Goal: Transaction & Acquisition: Purchase product/service

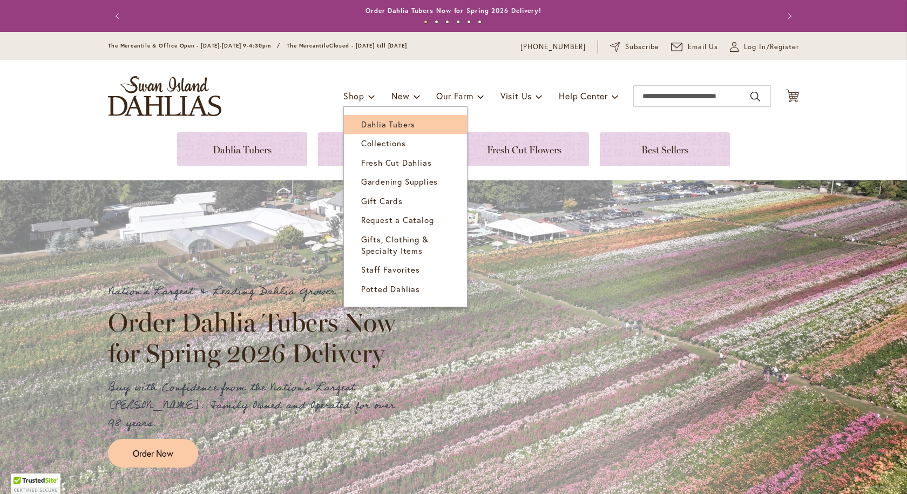
click at [412, 126] on link "Dahlia Tubers" at bounding box center [405, 124] width 123 height 19
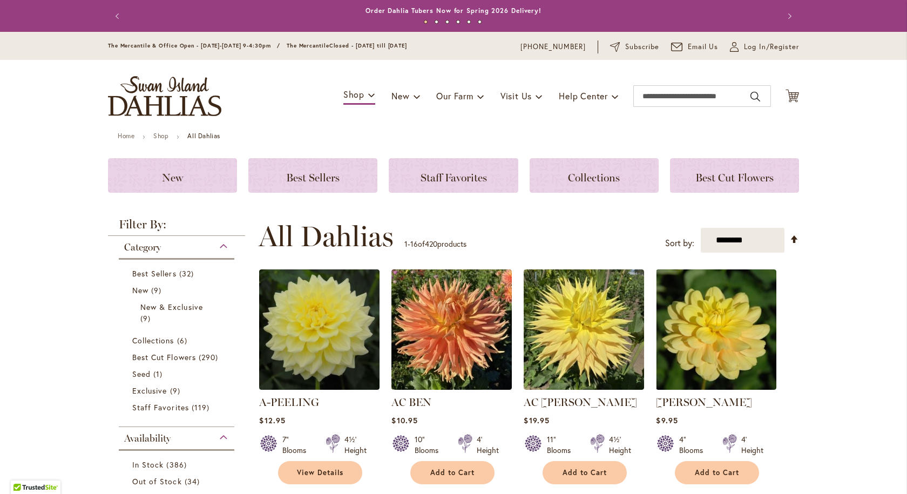
scroll to position [108, 0]
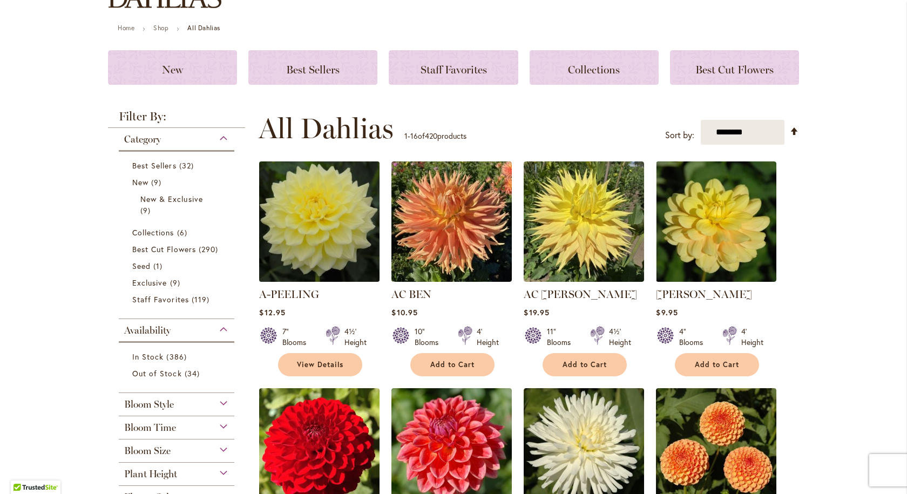
click at [320, 230] on img at bounding box center [319, 222] width 126 height 126
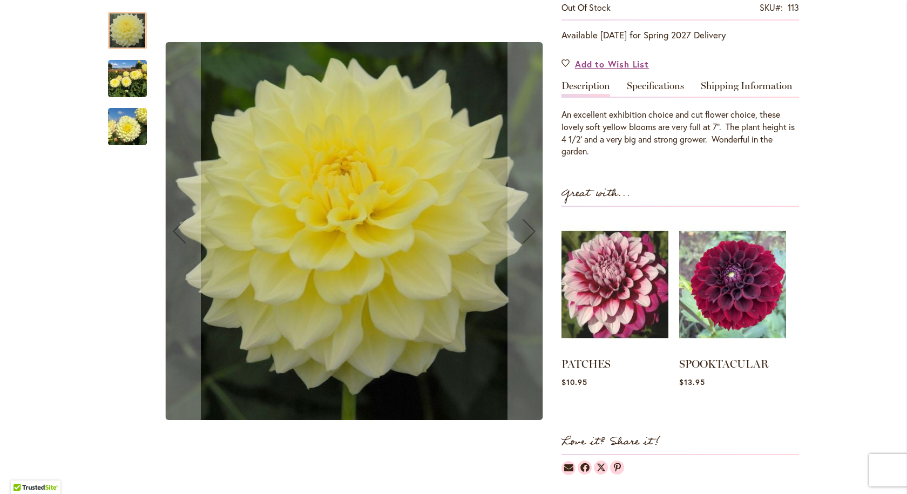
scroll to position [108, 0]
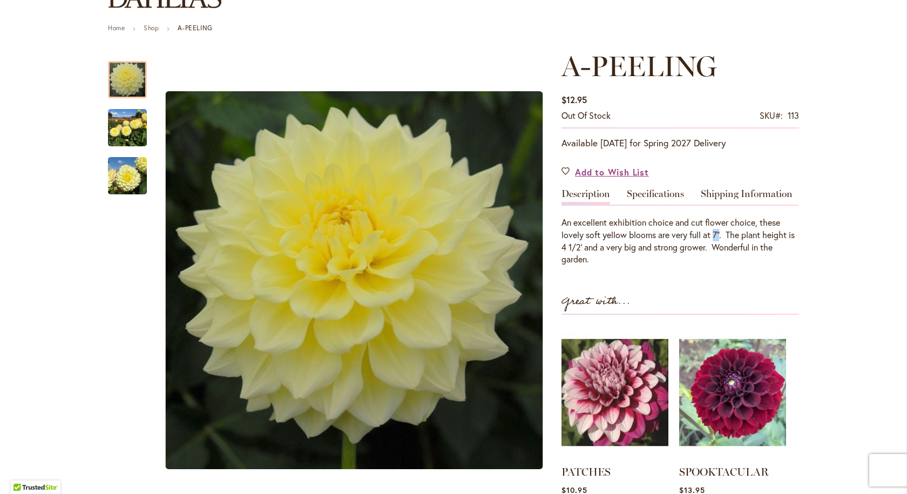
drag, startPoint x: 711, startPoint y: 233, endPoint x: 718, endPoint y: 233, distance: 7.0
click at [718, 233] on div "An excellent exhibition choice and cut flower choice, these lovely soft yellow …" at bounding box center [679, 240] width 237 height 49
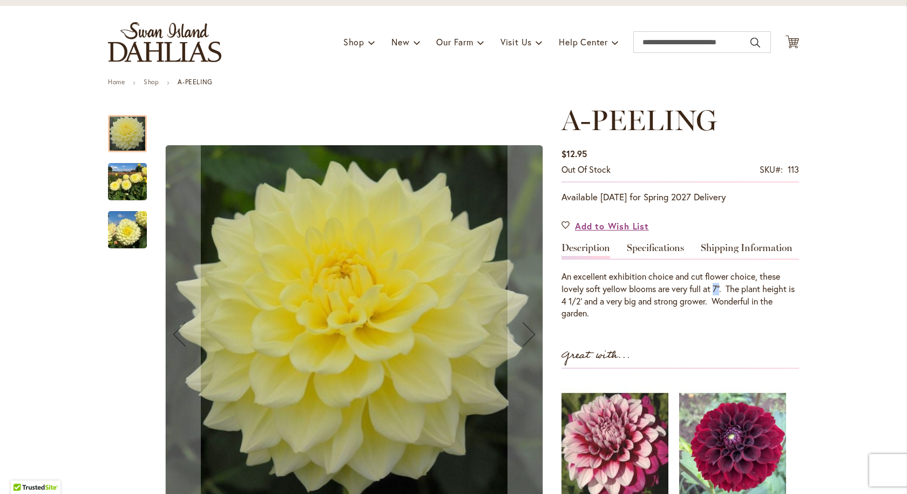
scroll to position [0, 0]
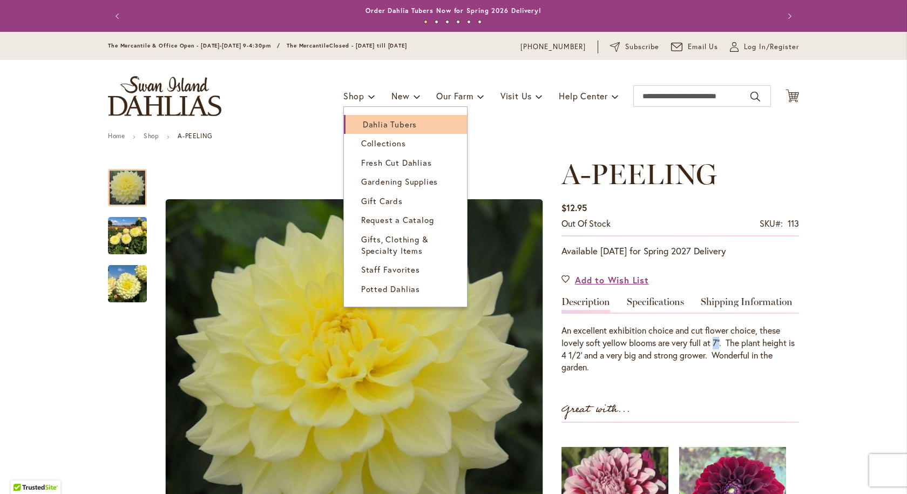
click at [369, 125] on span "Dahlia Tubers" at bounding box center [390, 124] width 54 height 11
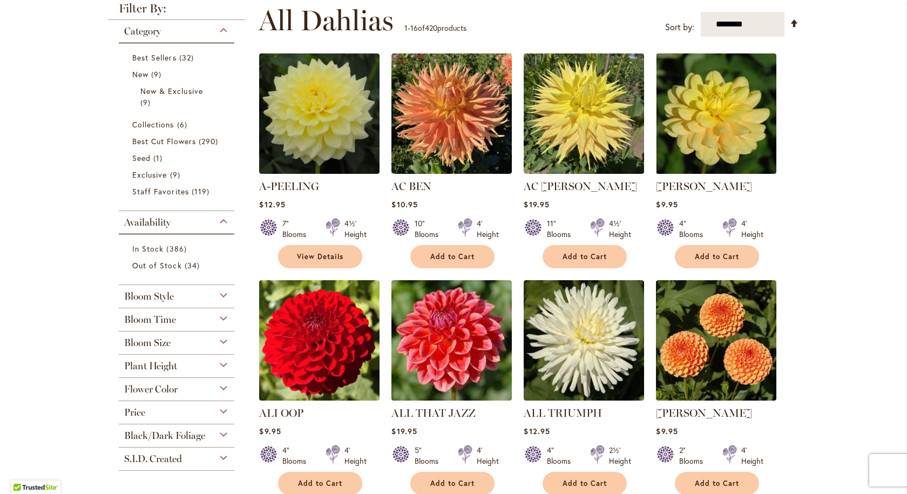
scroll to position [324, 0]
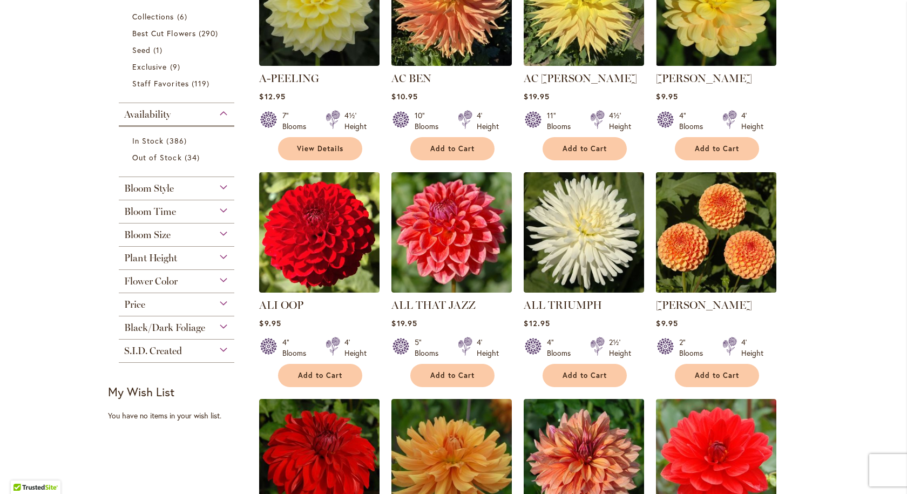
click at [714, 231] on img at bounding box center [716, 232] width 126 height 126
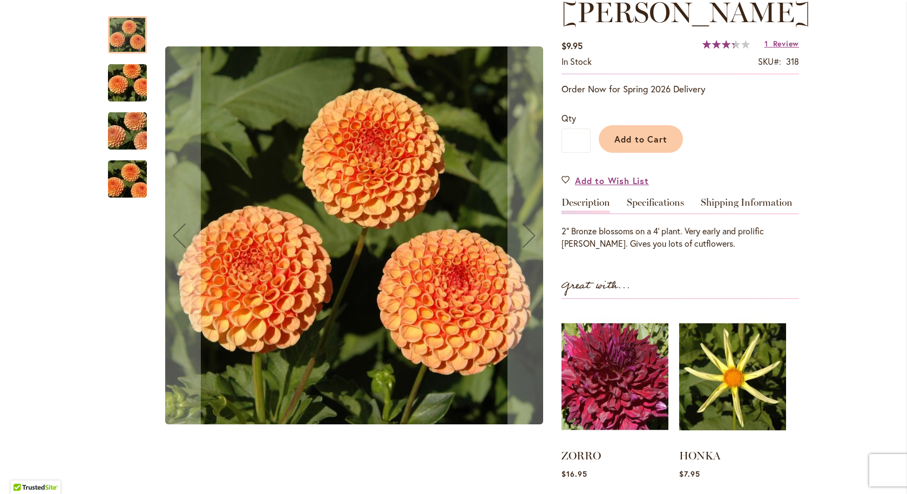
scroll to position [216, 0]
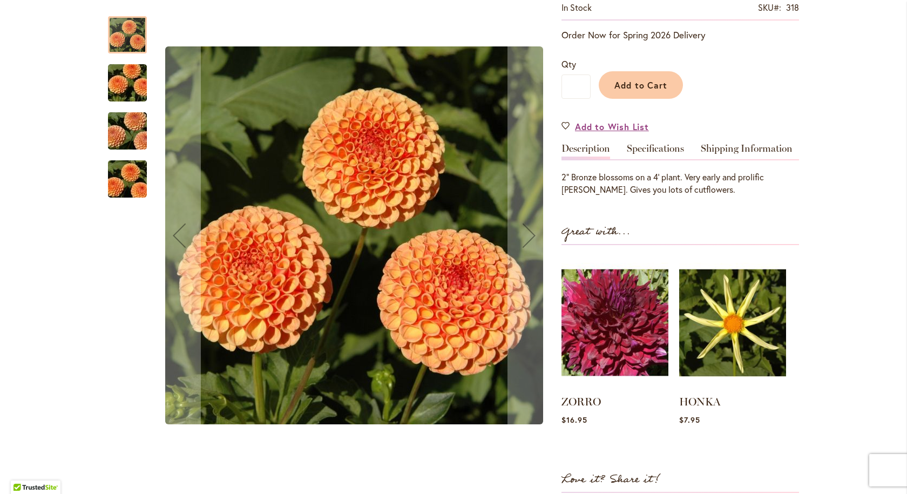
click at [113, 65] on img "AMBER QUEEN" at bounding box center [127, 83] width 78 height 52
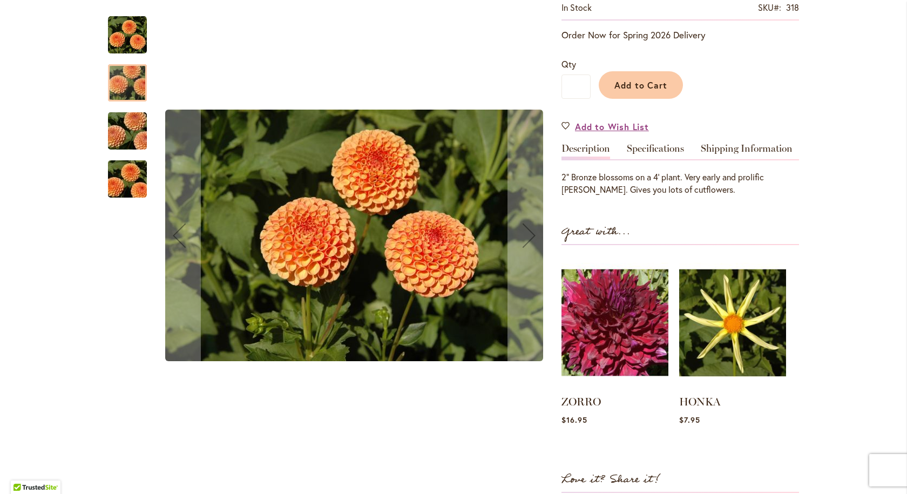
click at [119, 114] on img "AMBER QUEEN" at bounding box center [127, 131] width 78 height 52
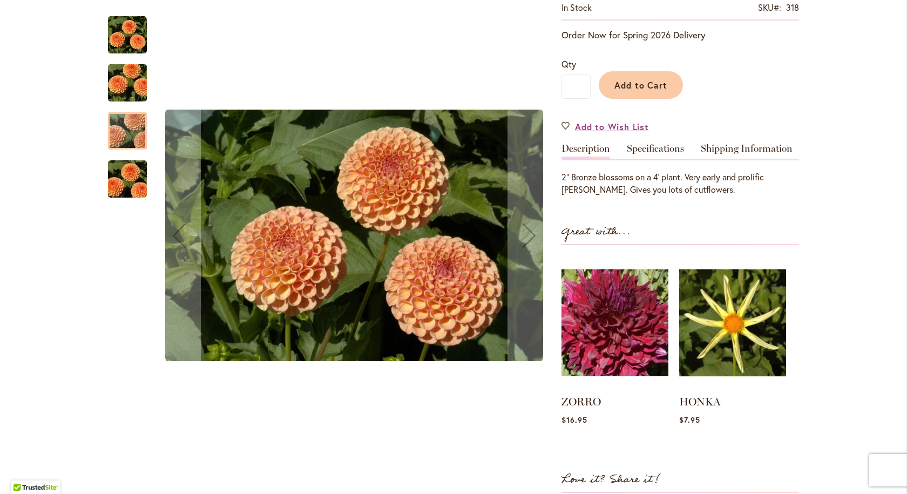
click at [127, 168] on img "AMBER QUEEN" at bounding box center [127, 179] width 78 height 52
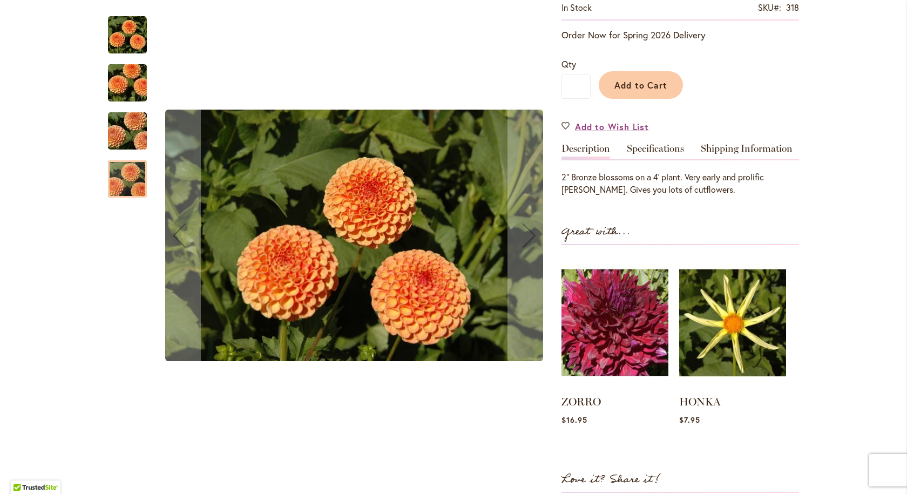
click at [119, 145] on img "AMBER QUEEN" at bounding box center [127, 131] width 78 height 52
